Goal: Task Accomplishment & Management: Use online tool/utility

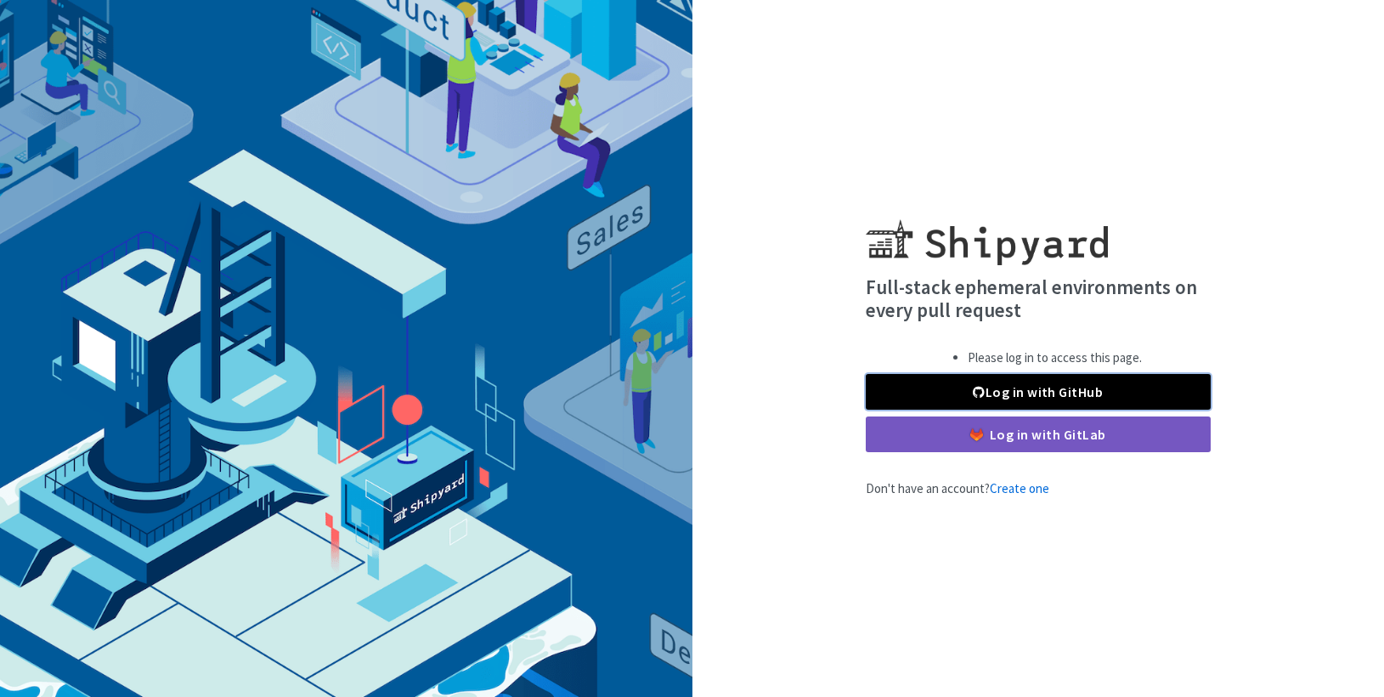
click at [985, 383] on link "Log in with GitHub" at bounding box center [1038, 392] width 345 height 36
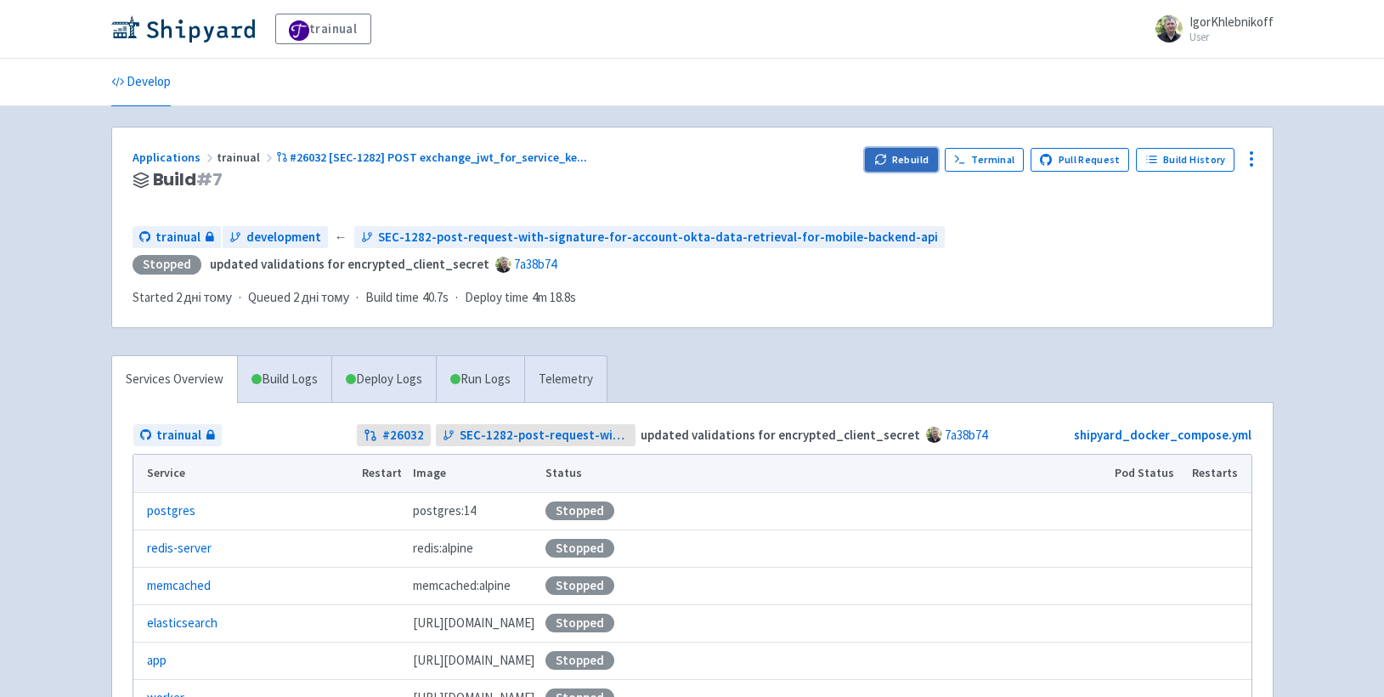
click at [909, 163] on button "Rebuild" at bounding box center [901, 160] width 73 height 24
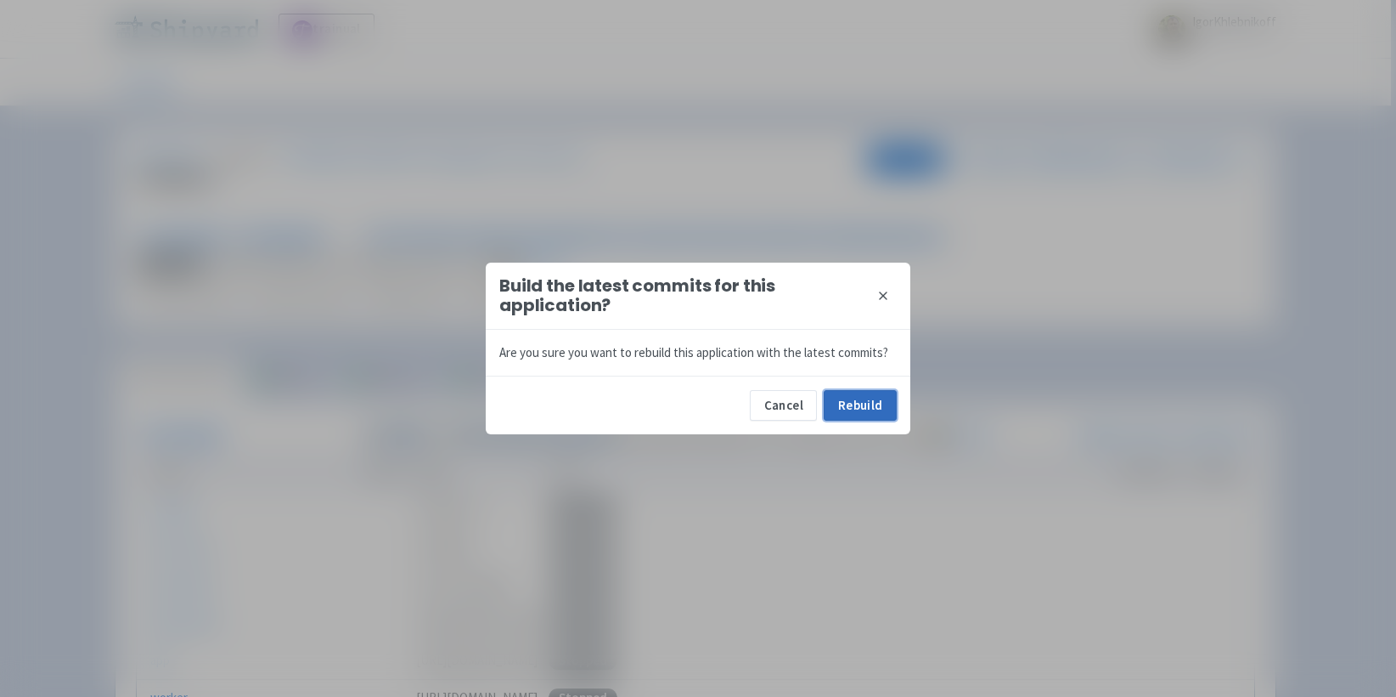
click at [869, 411] on button "Rebuild" at bounding box center [860, 405] width 73 height 31
